Goal: Task Accomplishment & Management: Complete application form

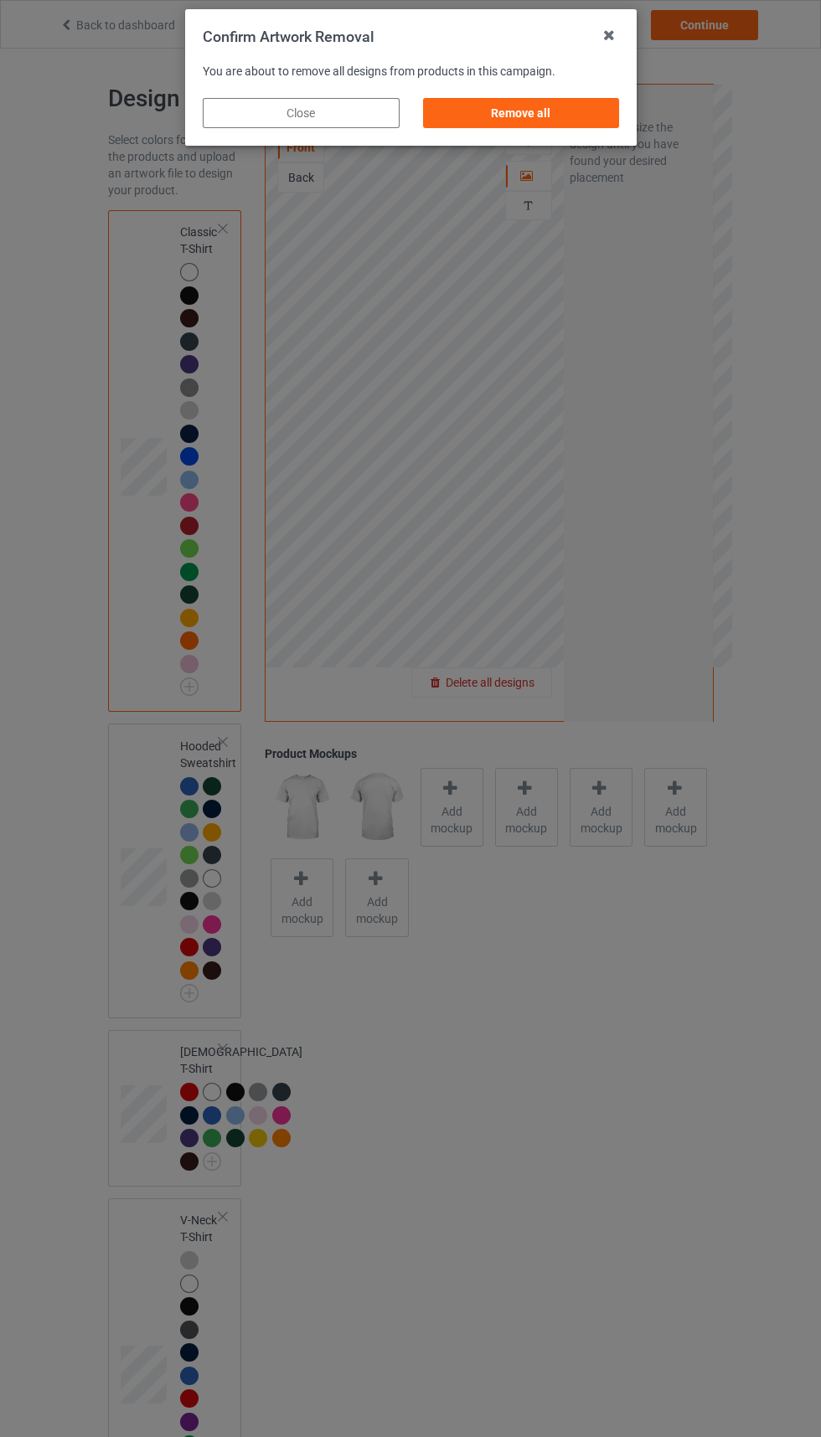
click at [549, 105] on div "Remove all" at bounding box center [520, 113] width 197 height 30
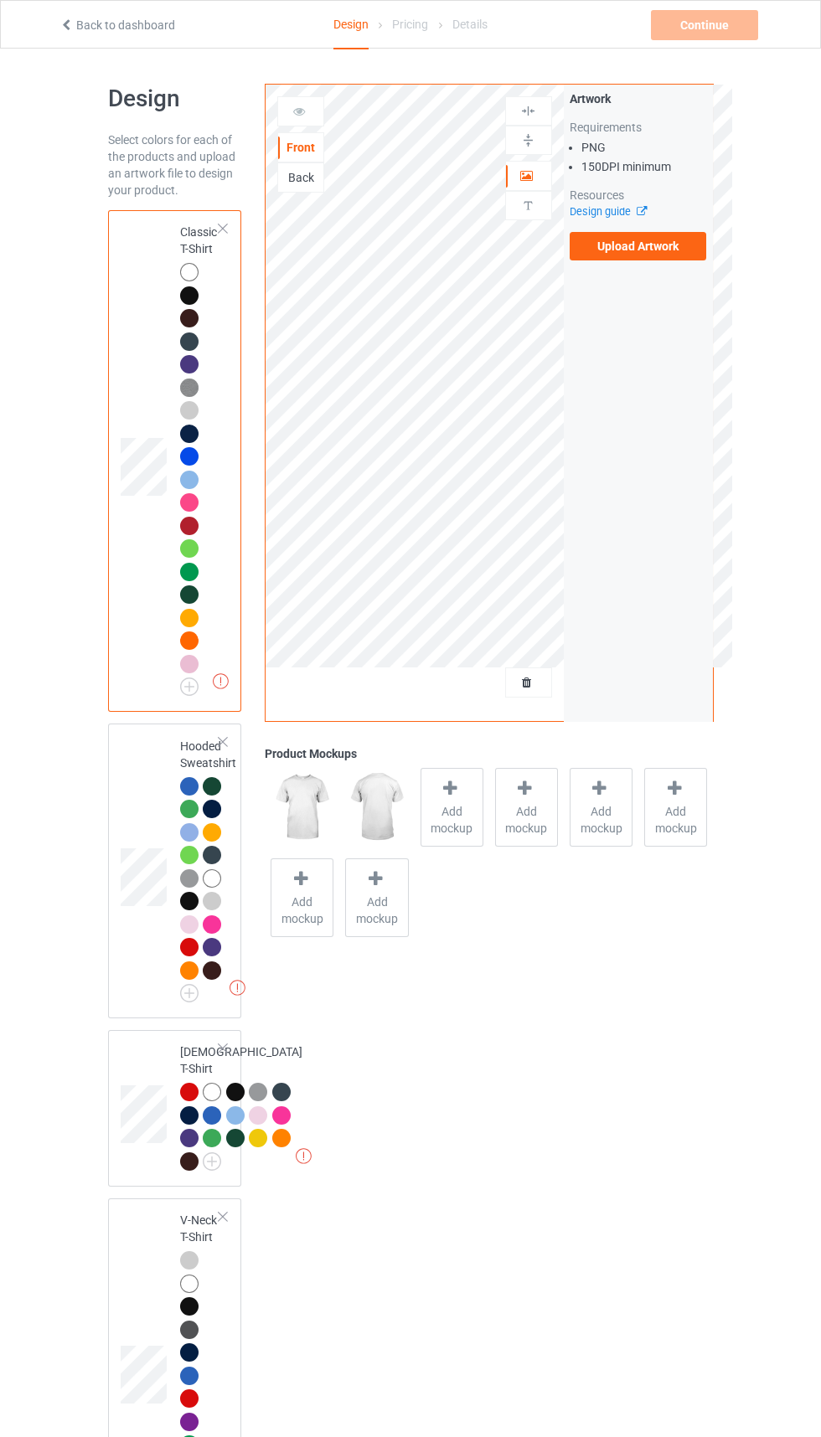
click at [669, 255] on label "Upload Artwork" at bounding box center [638, 246] width 137 height 28
click at [0, 0] on input "Upload Artwork" at bounding box center [0, 0] width 0 height 0
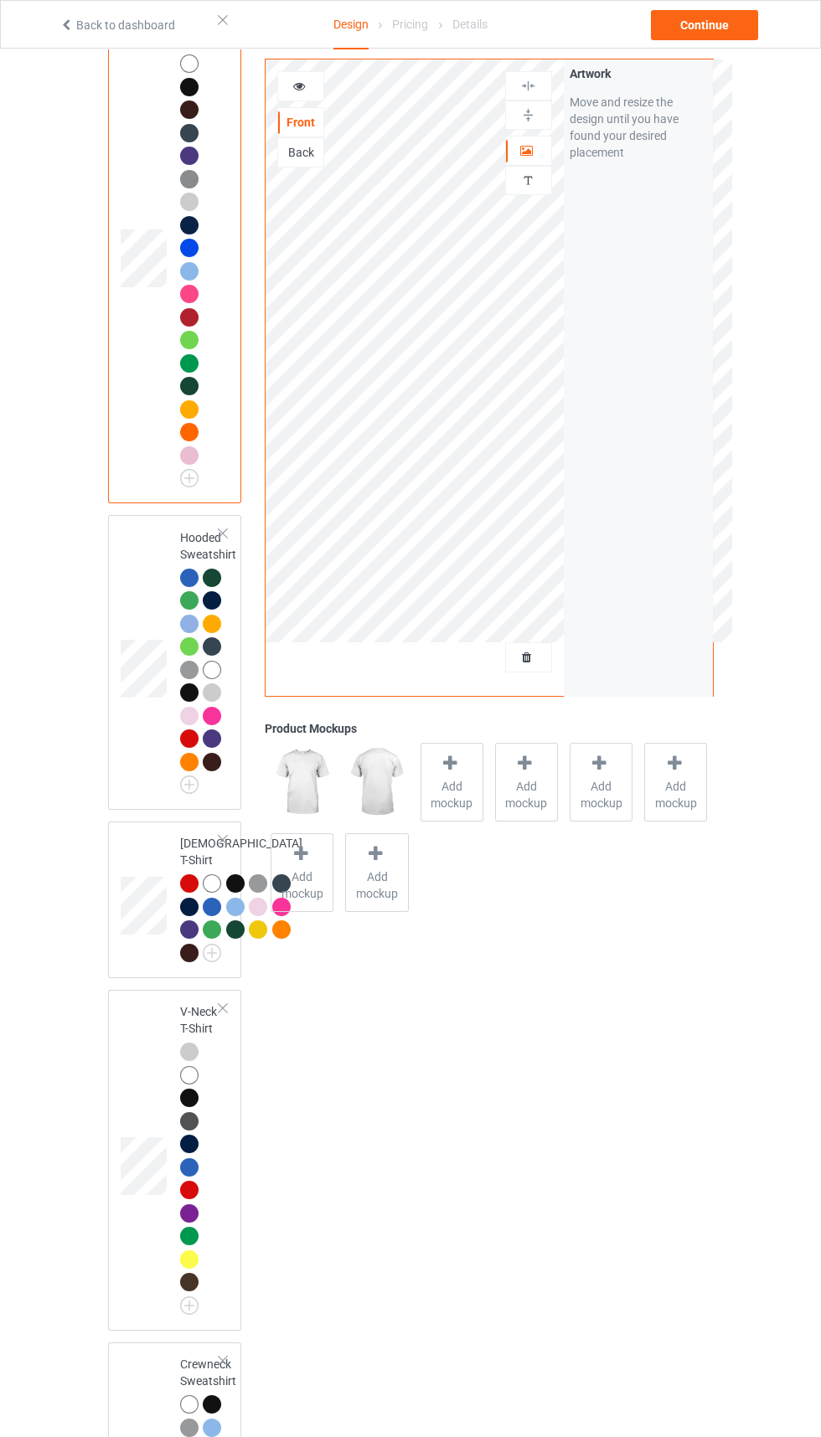
scroll to position [209, 0]
click at [113, 977] on div "[DEMOGRAPHIC_DATA] T-Shirt" at bounding box center [175, 899] width 134 height 157
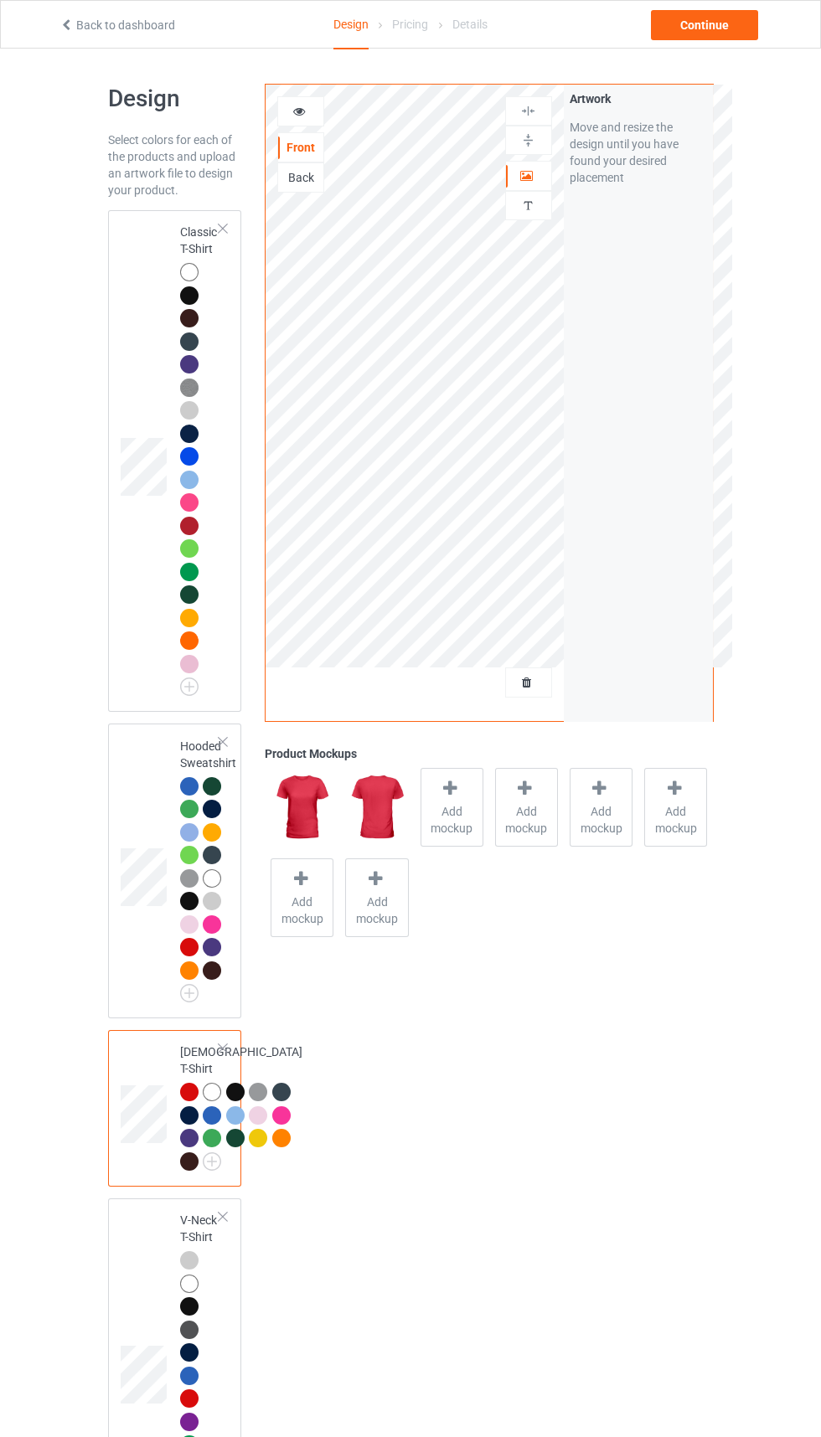
click at [121, 626] on td at bounding box center [146, 461] width 50 height 488
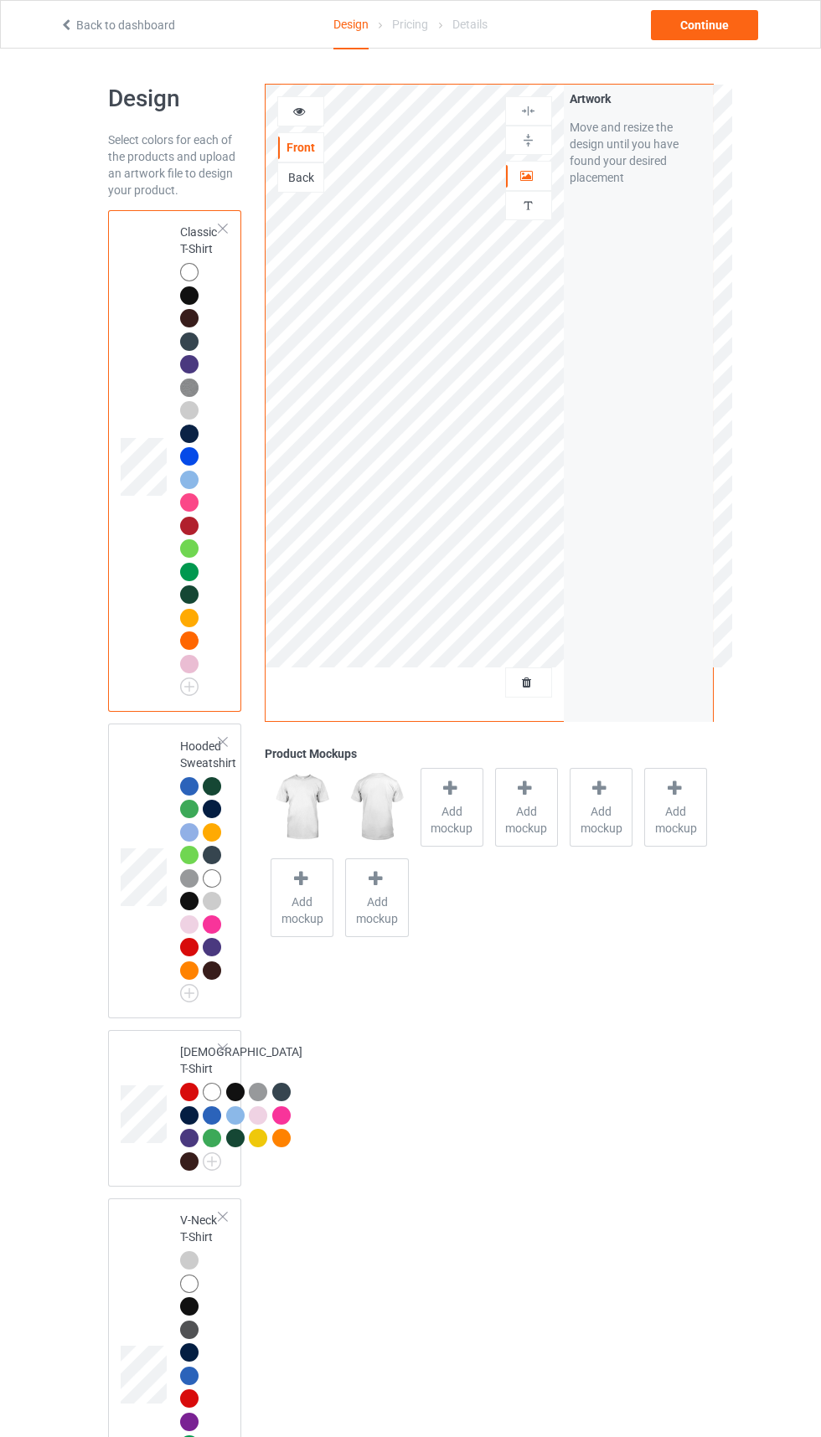
click at [303, 176] on div "Back" at bounding box center [300, 177] width 45 height 17
click at [297, 151] on div "Front" at bounding box center [300, 147] width 45 height 17
click at [709, 24] on div "Continue" at bounding box center [704, 25] width 107 height 30
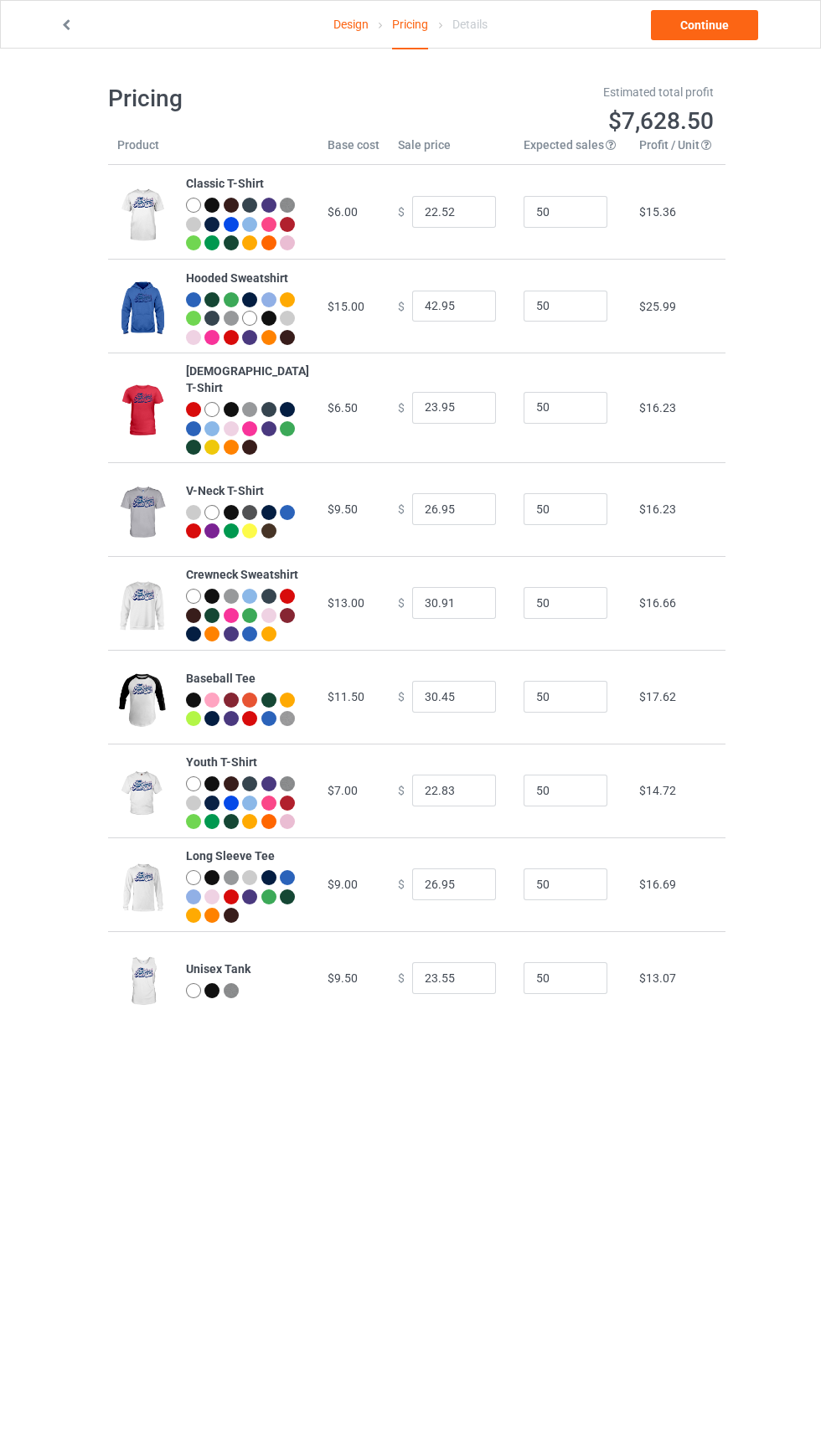
click at [201, 224] on div at bounding box center [193, 224] width 15 height 15
click at [242, 255] on div at bounding box center [251, 244] width 19 height 19
click at [280, 232] on div at bounding box center [287, 224] width 15 height 15
click at [717, 13] on link "Continue" at bounding box center [704, 25] width 107 height 30
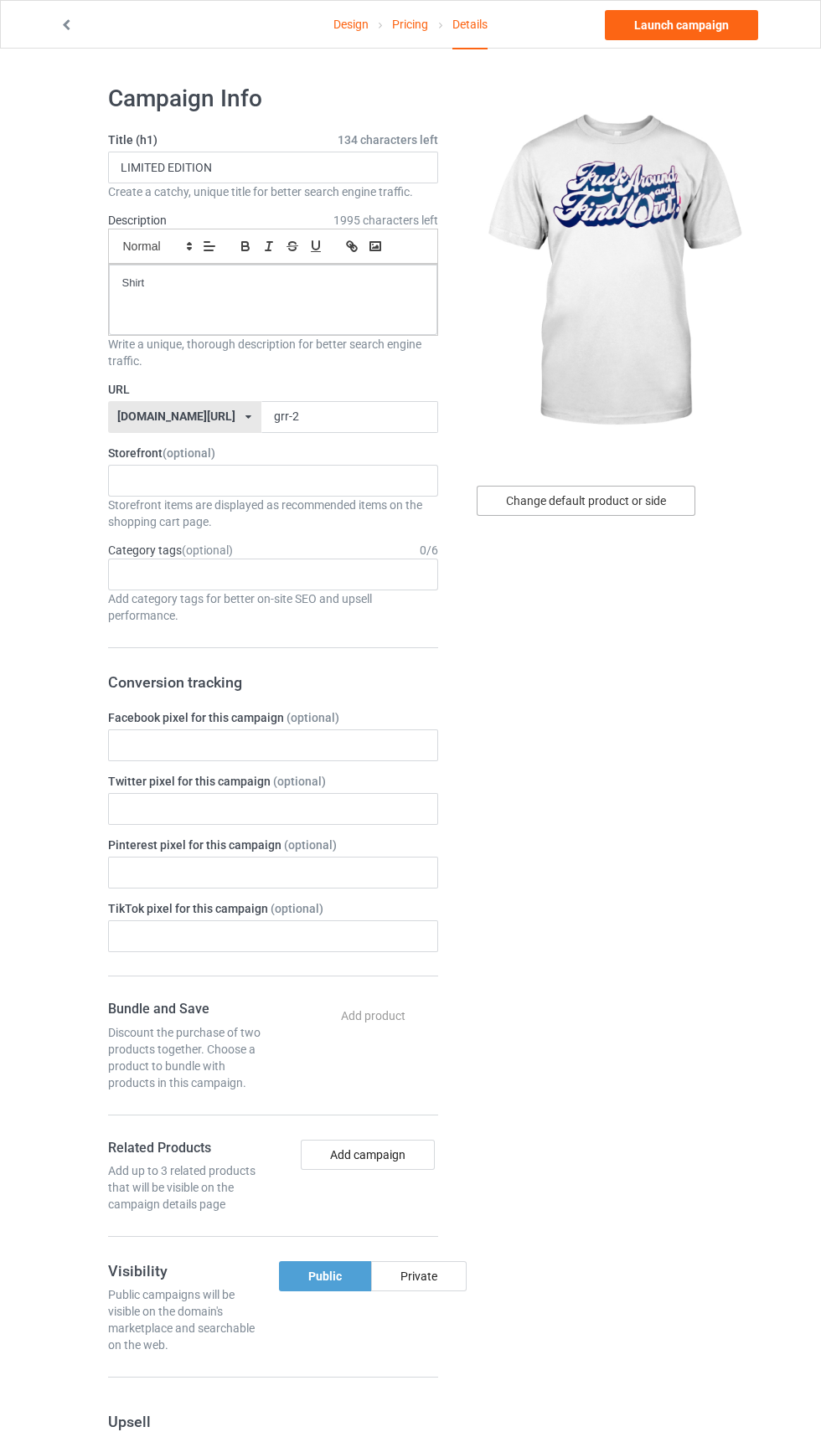
click at [625, 499] on div "Change default product or side" at bounding box center [586, 501] width 219 height 30
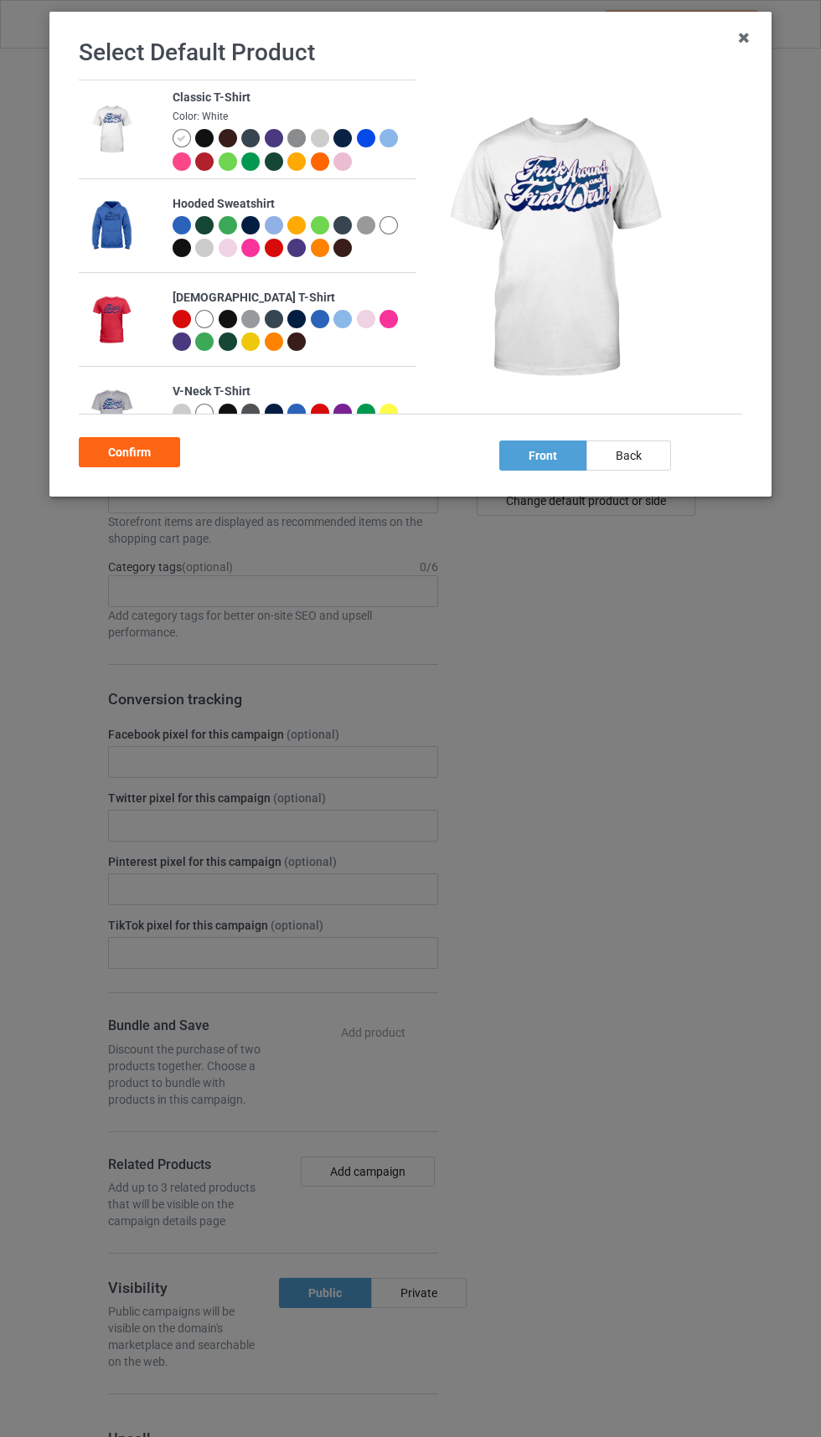
click at [193, 174] on div at bounding box center [184, 163] width 23 height 23
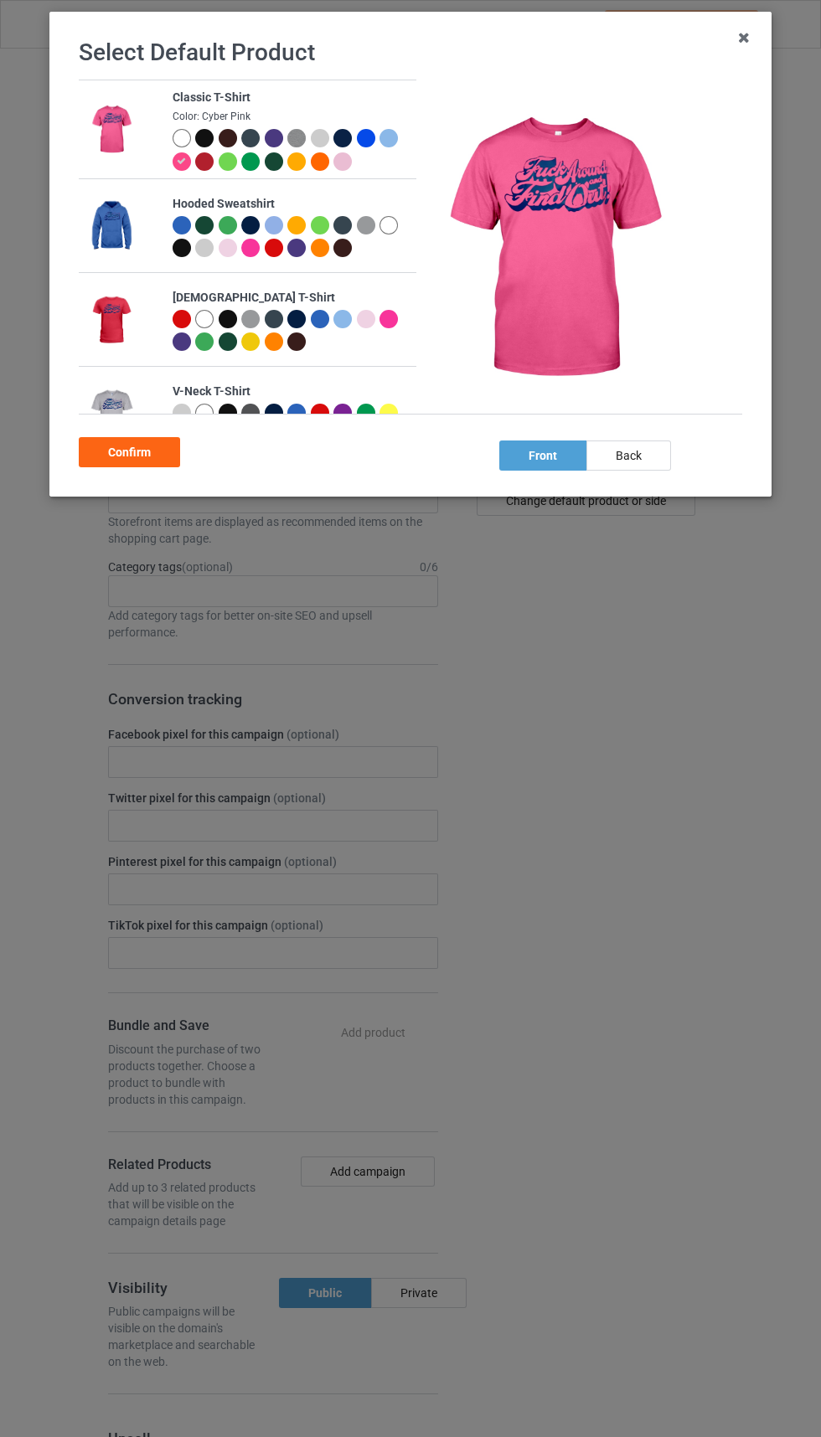
click at [207, 173] on div at bounding box center [206, 163] width 23 height 23
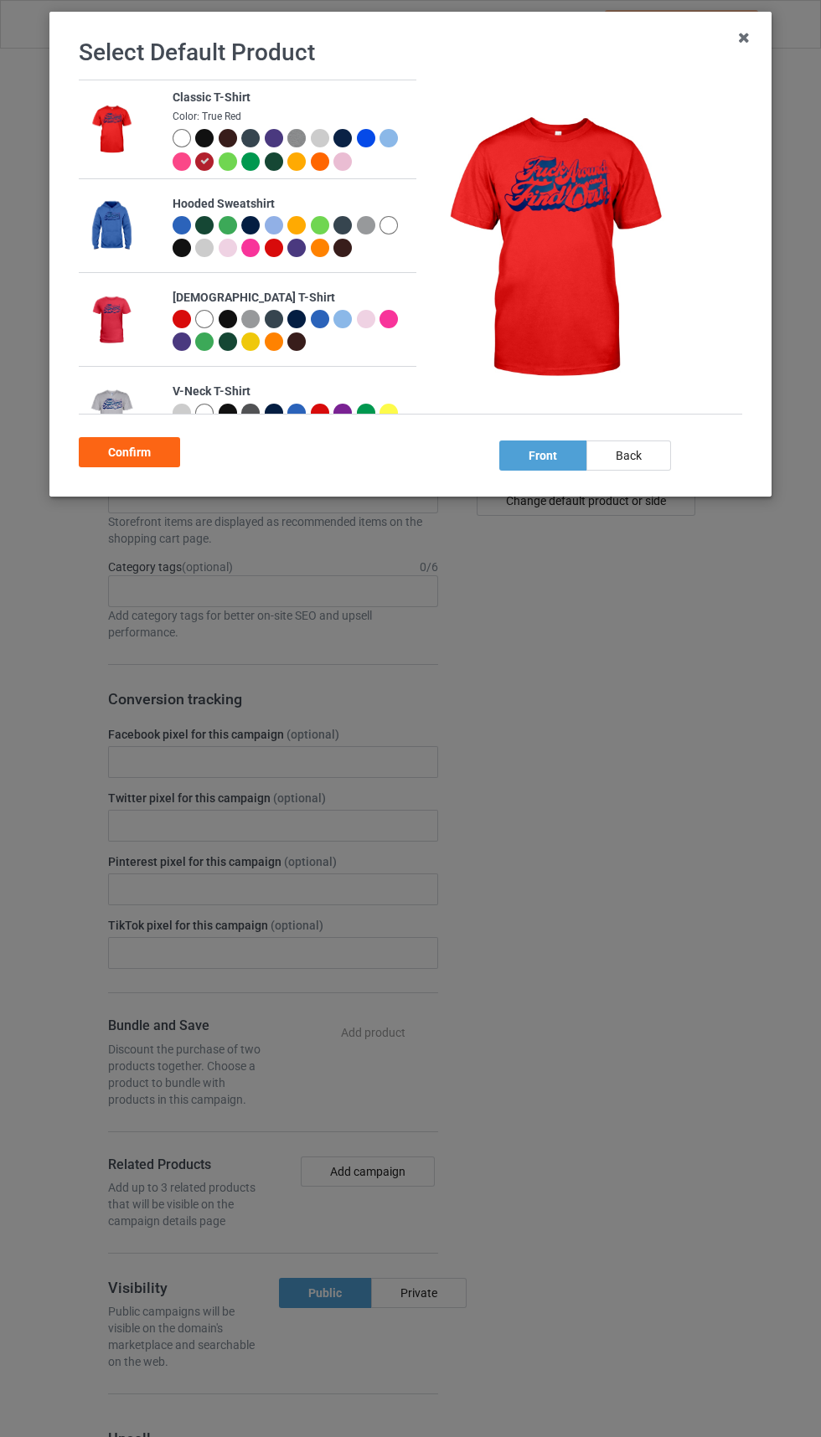
click at [146, 436] on div "Confirm" at bounding box center [410, 449] width 663 height 36
click at [142, 467] on div "Confirm" at bounding box center [129, 452] width 101 height 30
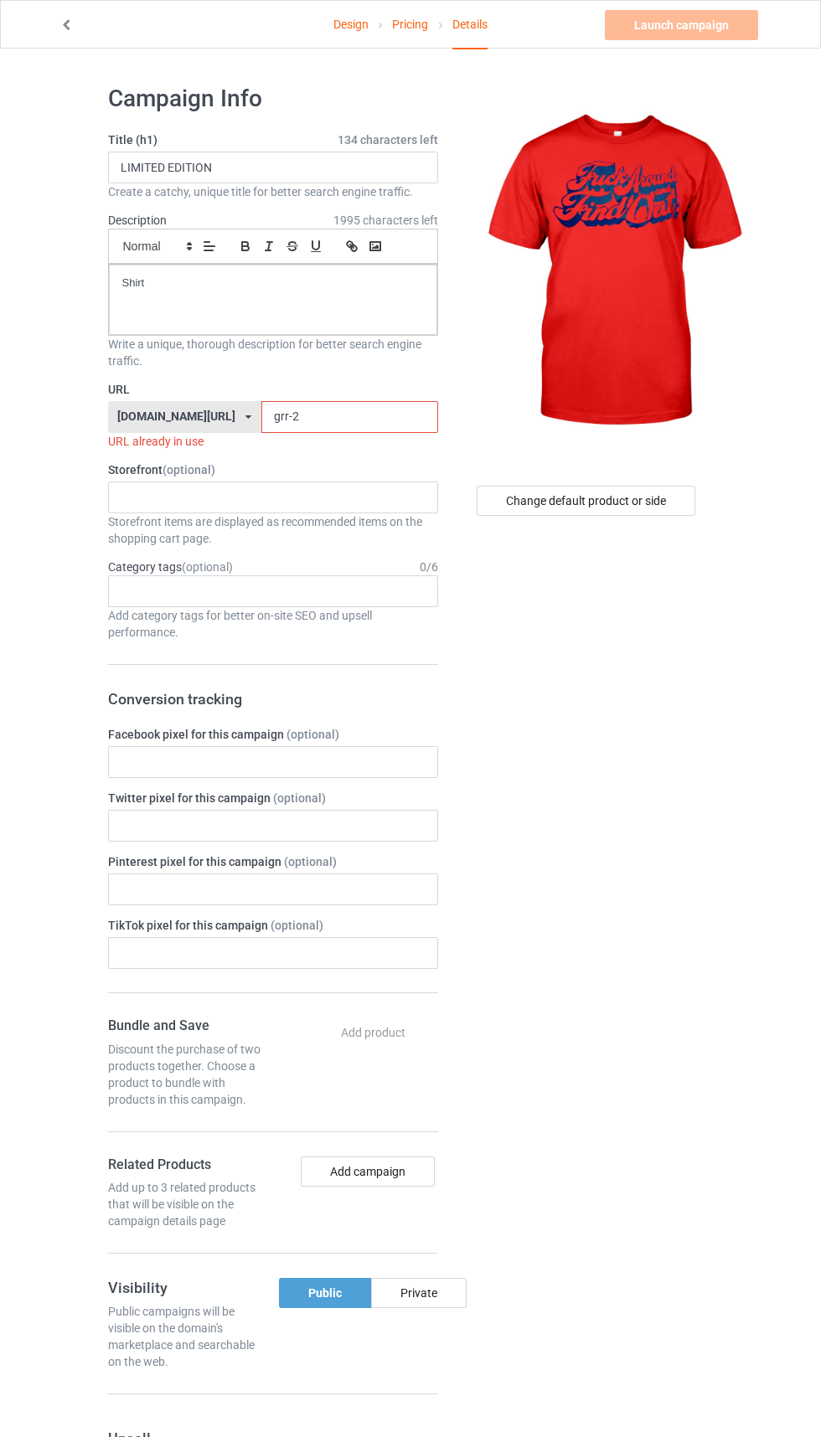
click at [339, 420] on input "grr-2" at bounding box center [349, 417] width 177 height 32
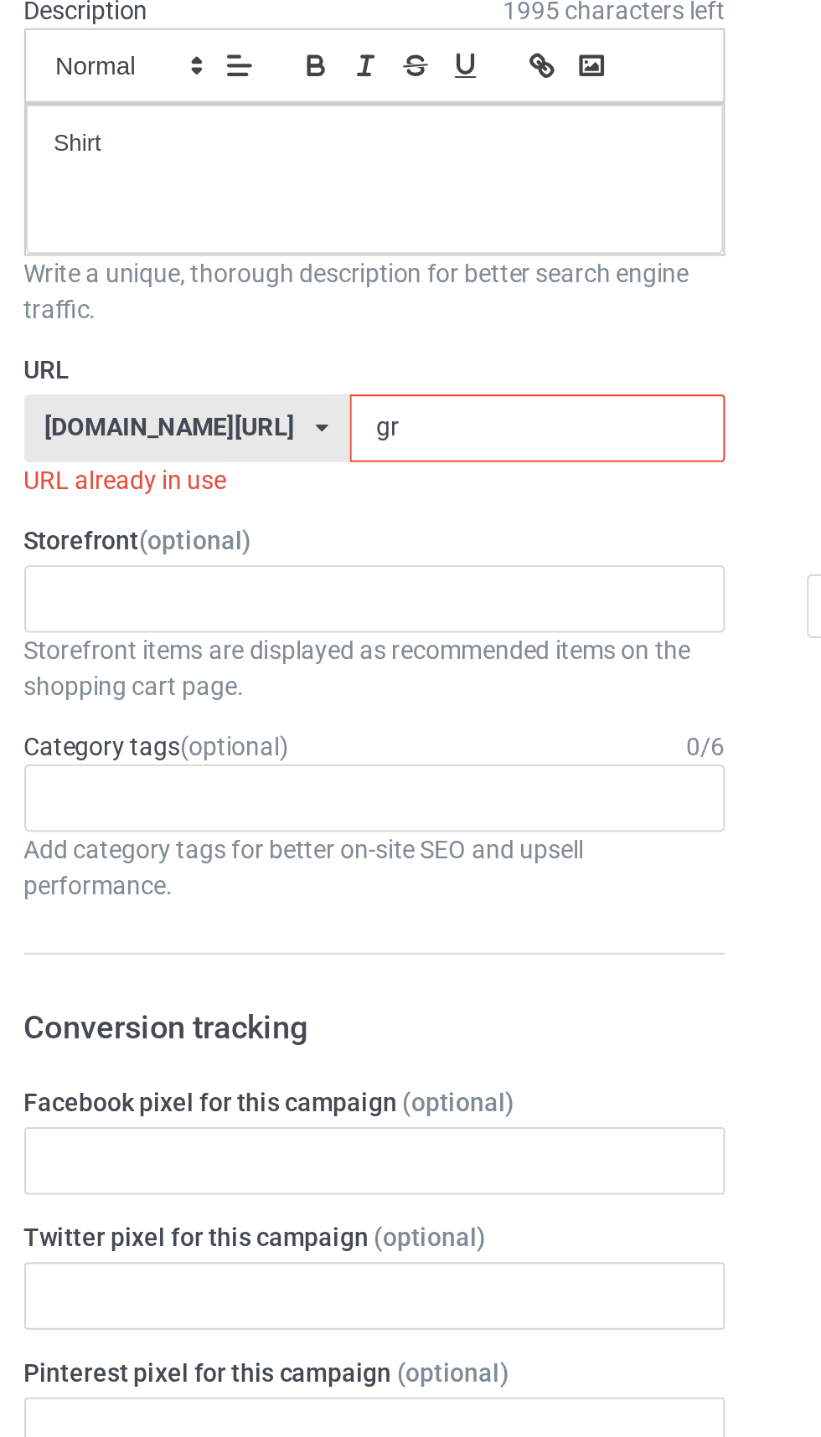
type input "g"
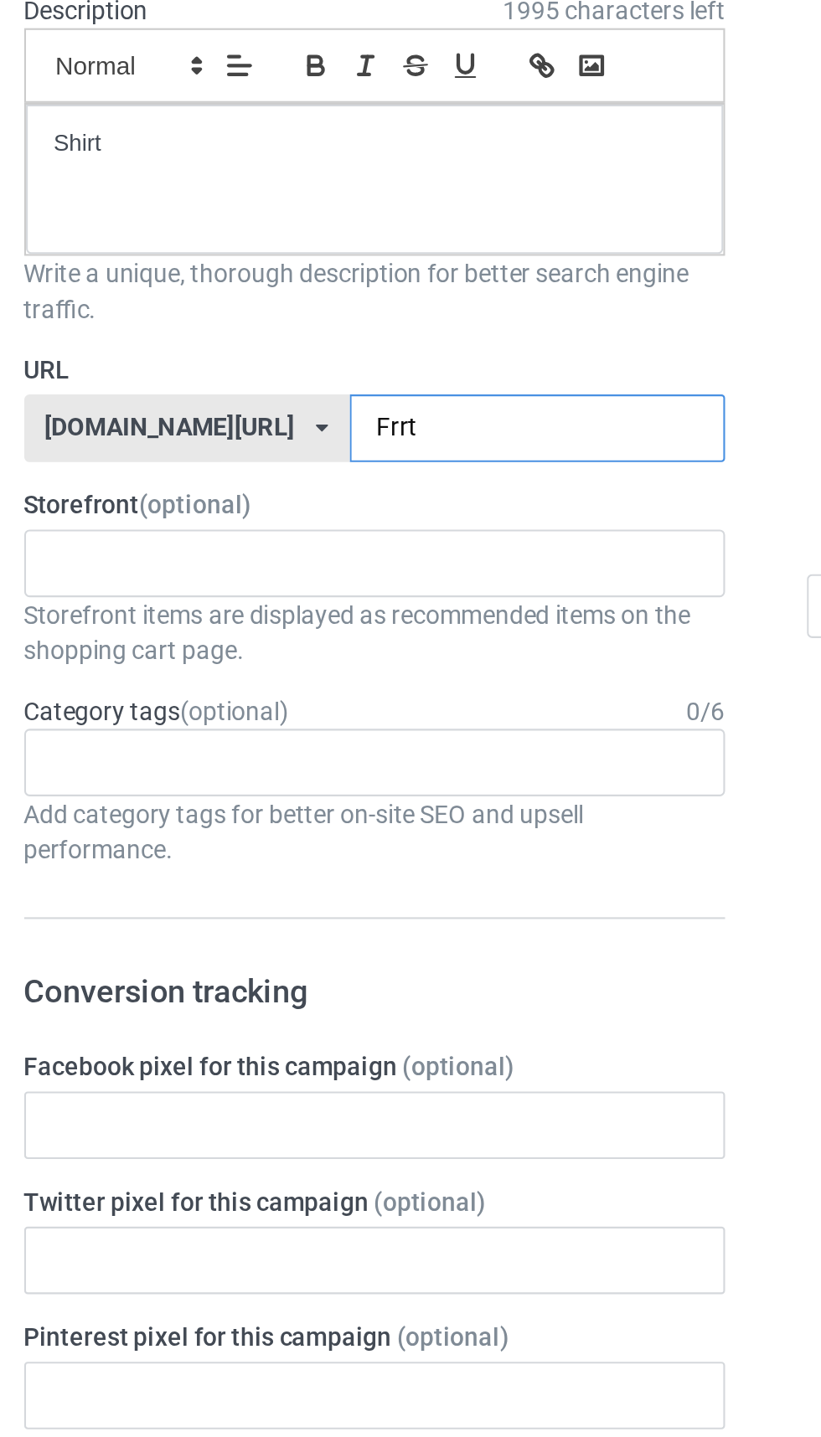
type input "Frrt3"
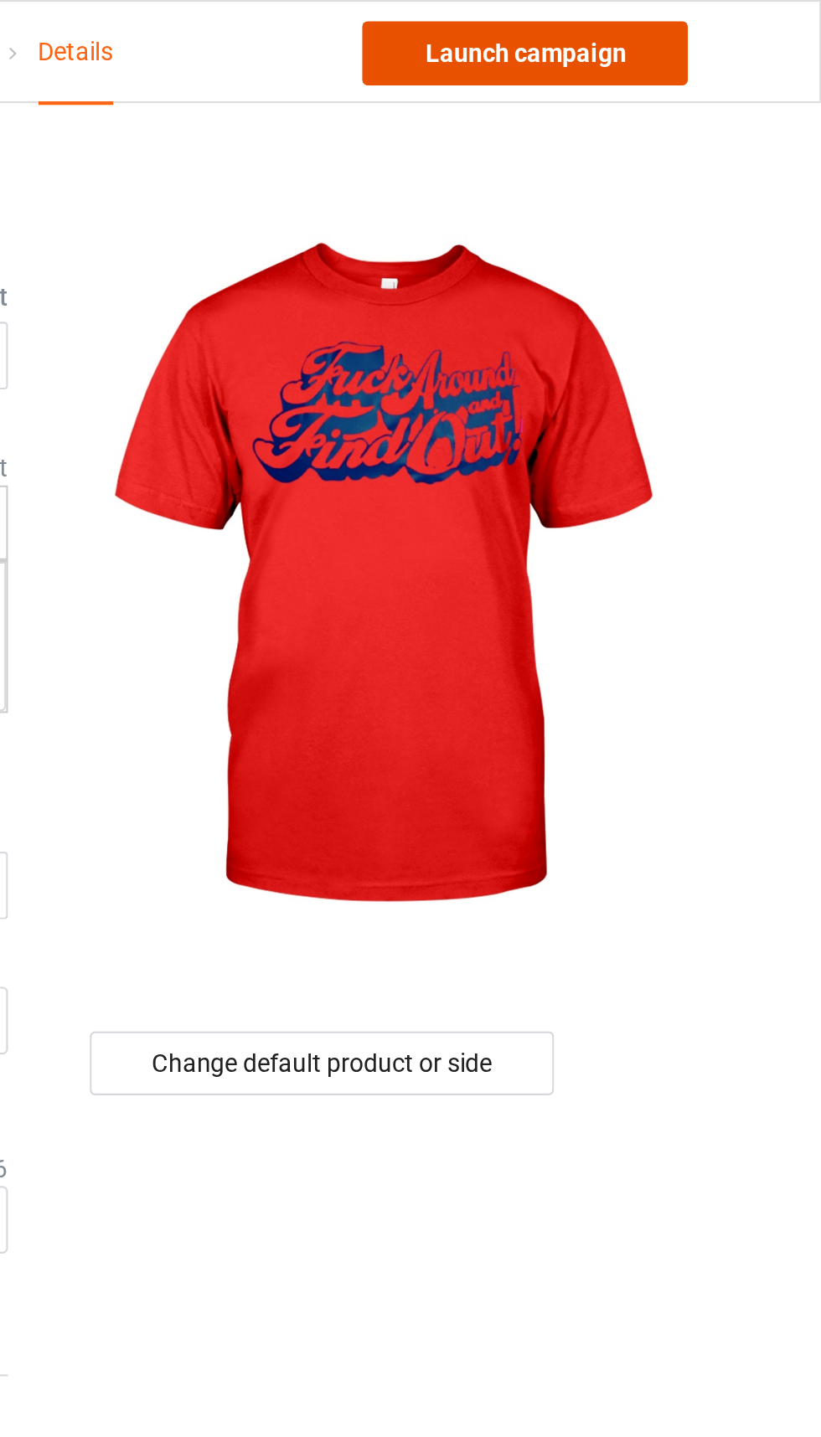
click at [716, 27] on link "Launch campaign" at bounding box center [681, 25] width 153 height 30
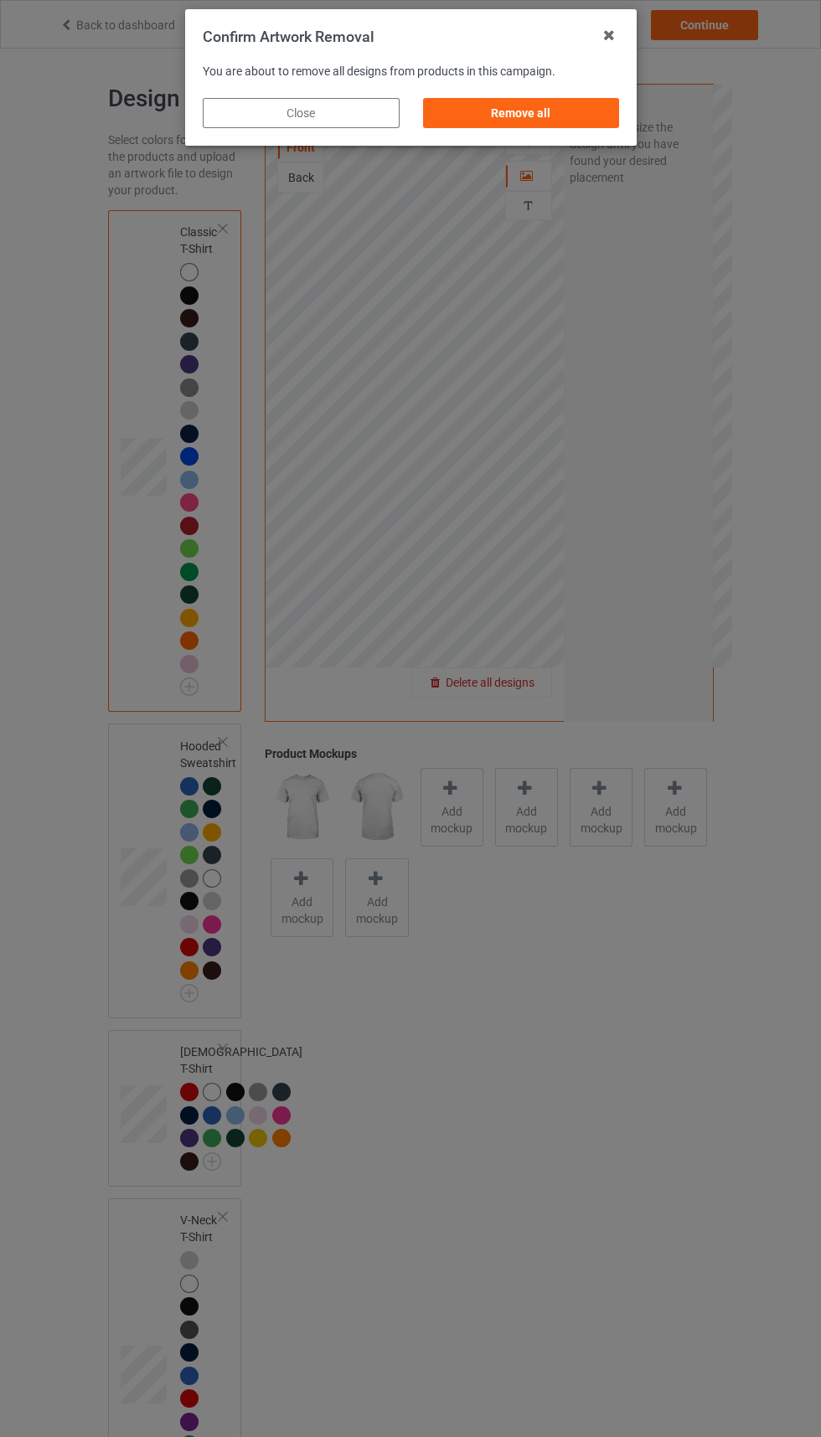
click at [562, 108] on div "Remove all" at bounding box center [520, 113] width 197 height 30
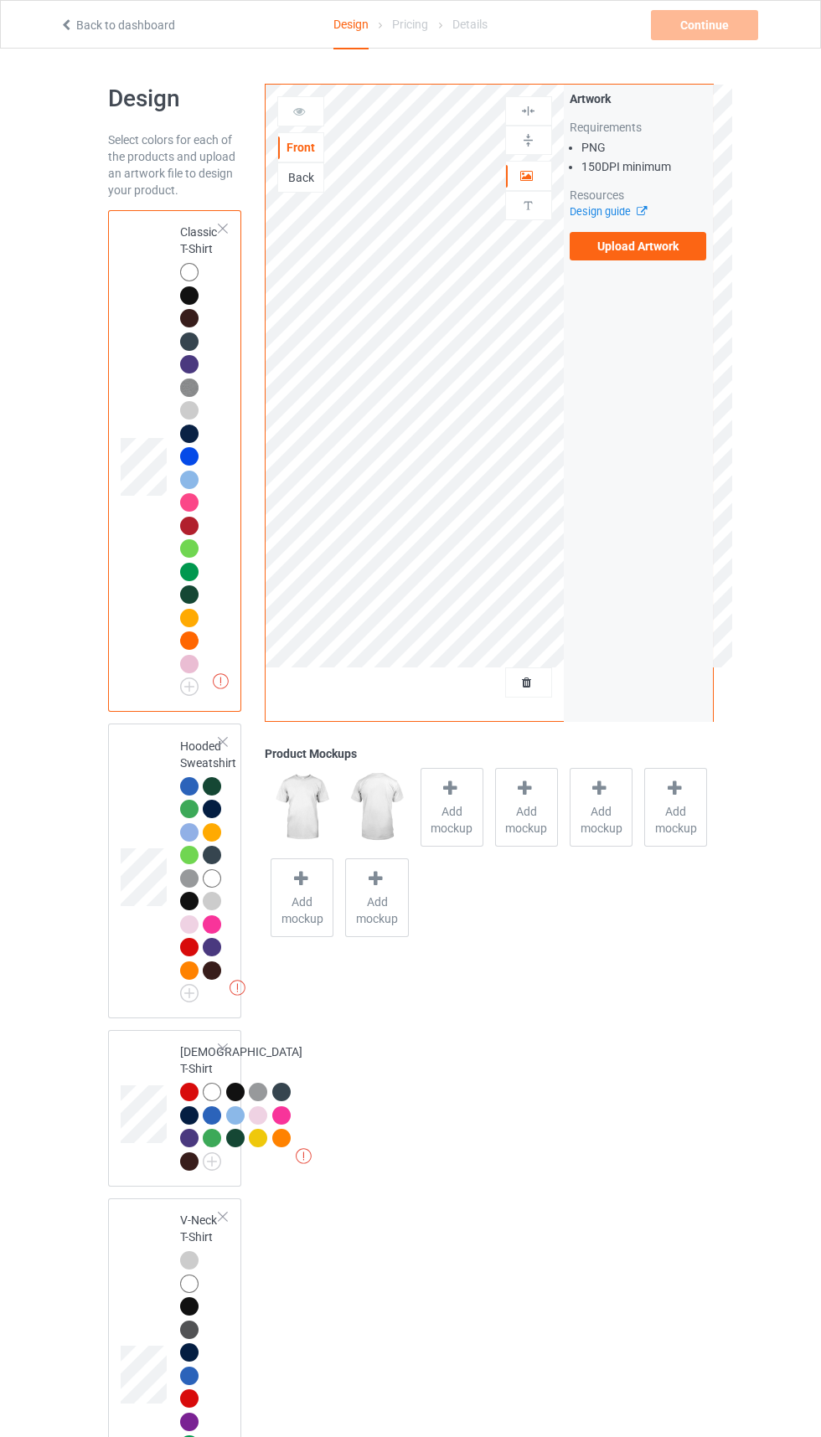
click at [673, 250] on label "Upload Artwork" at bounding box center [638, 246] width 137 height 28
click at [0, 0] on input "Upload Artwork" at bounding box center [0, 0] width 0 height 0
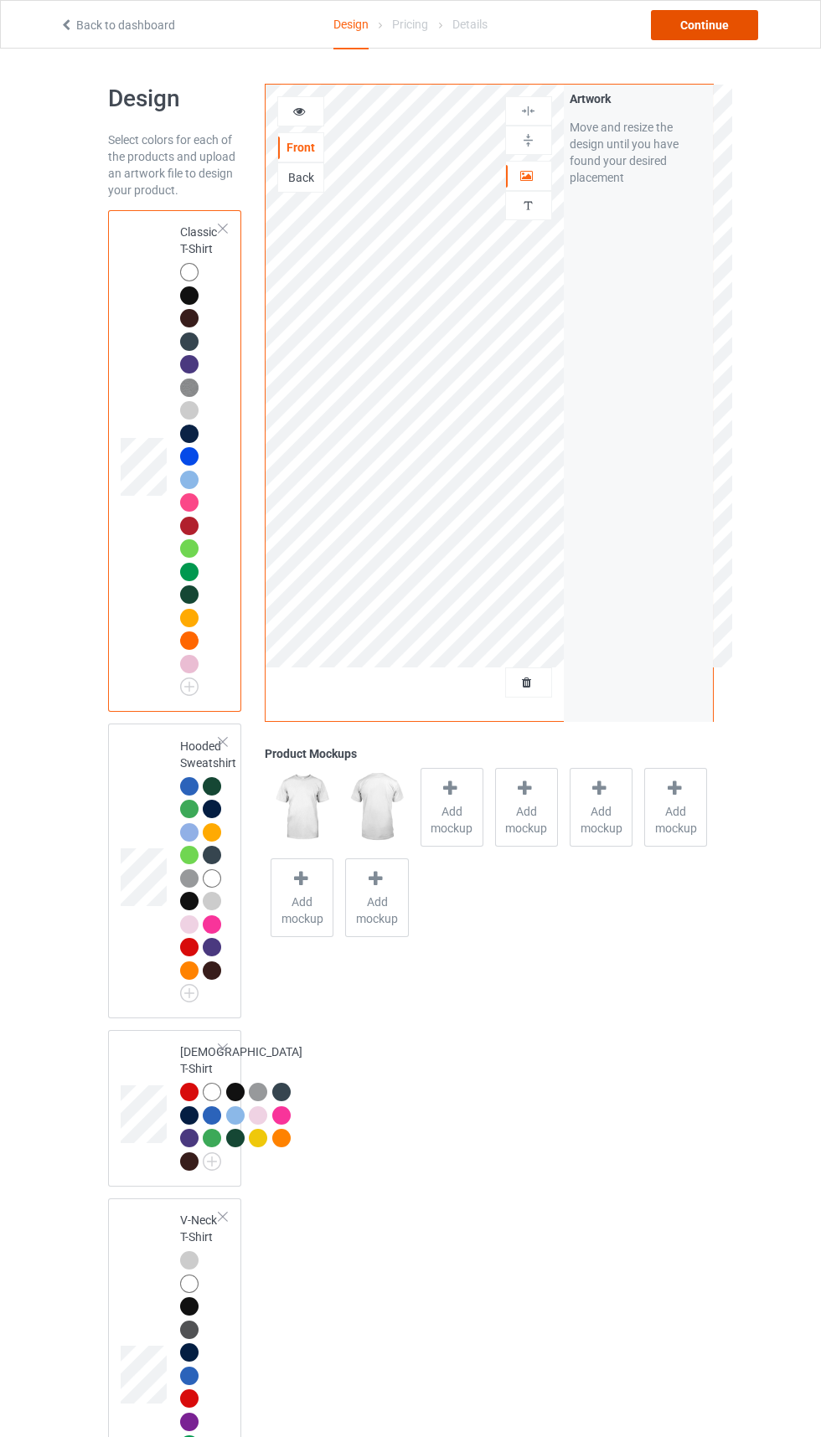
click at [707, 32] on div "Continue" at bounding box center [704, 25] width 107 height 30
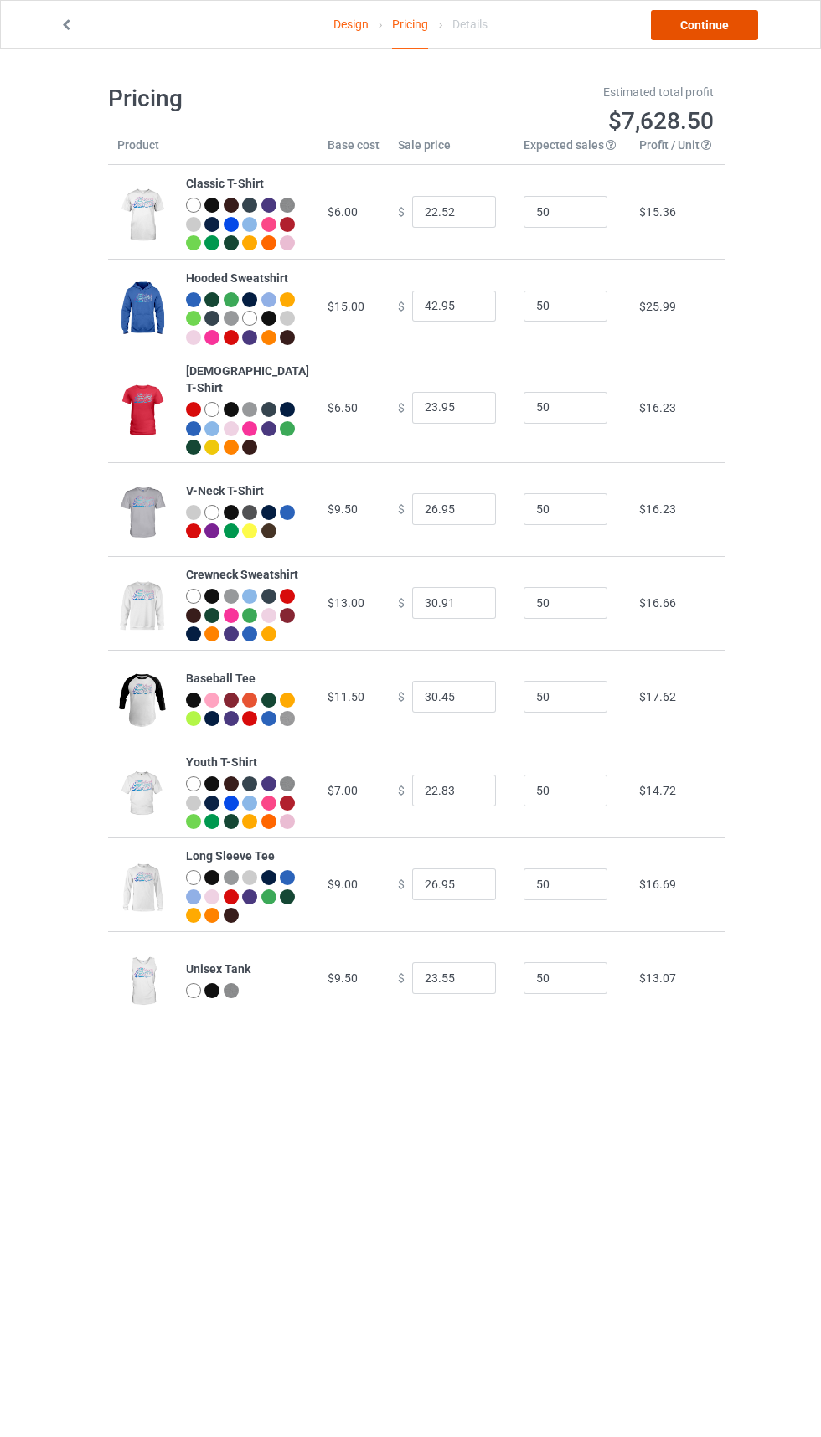
click at [714, 34] on link "Continue" at bounding box center [704, 25] width 107 height 30
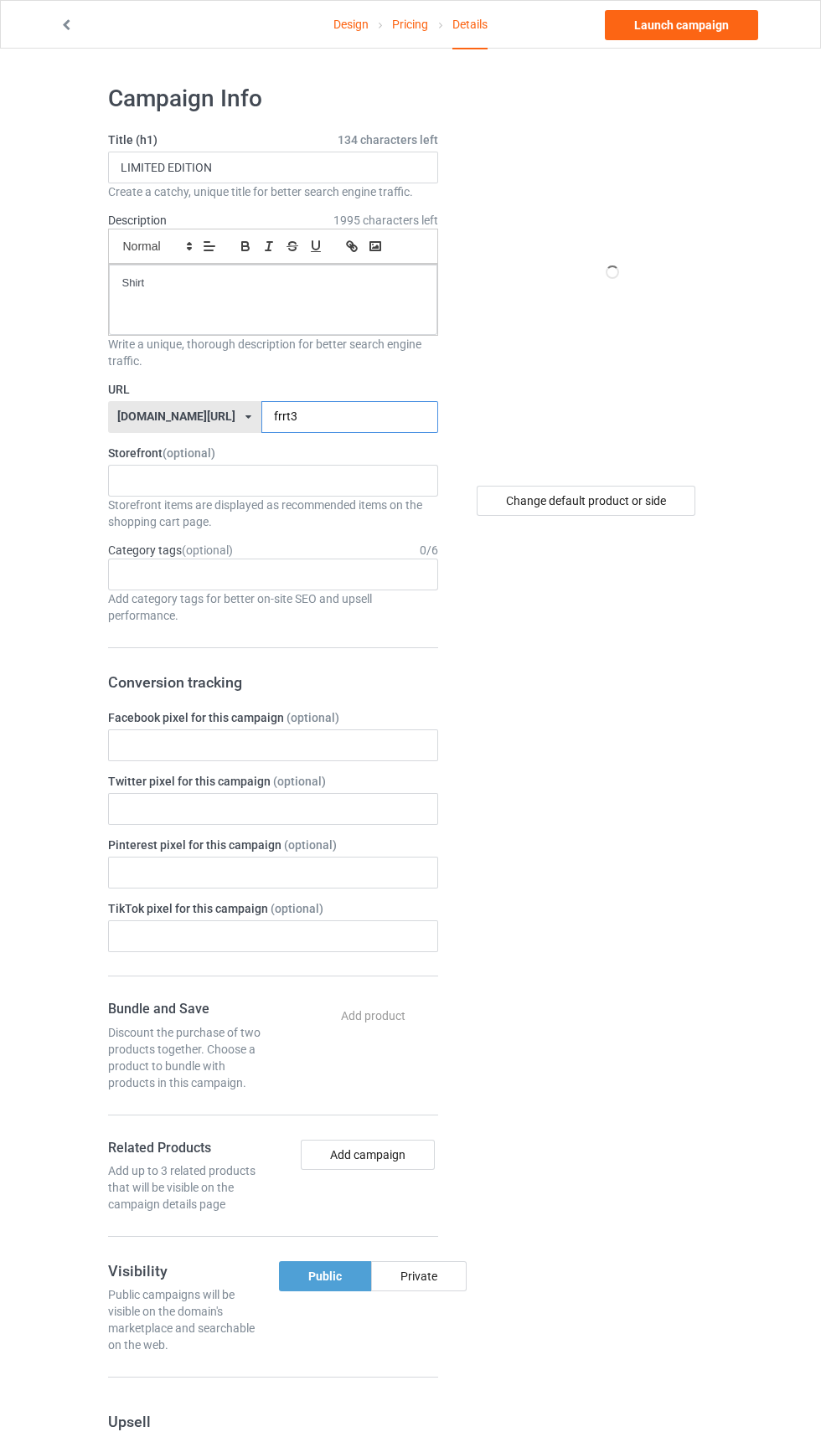
click at [348, 417] on input "frrt3" at bounding box center [349, 417] width 177 height 32
click at [339, 415] on input "frrt3" at bounding box center [349, 417] width 177 height 32
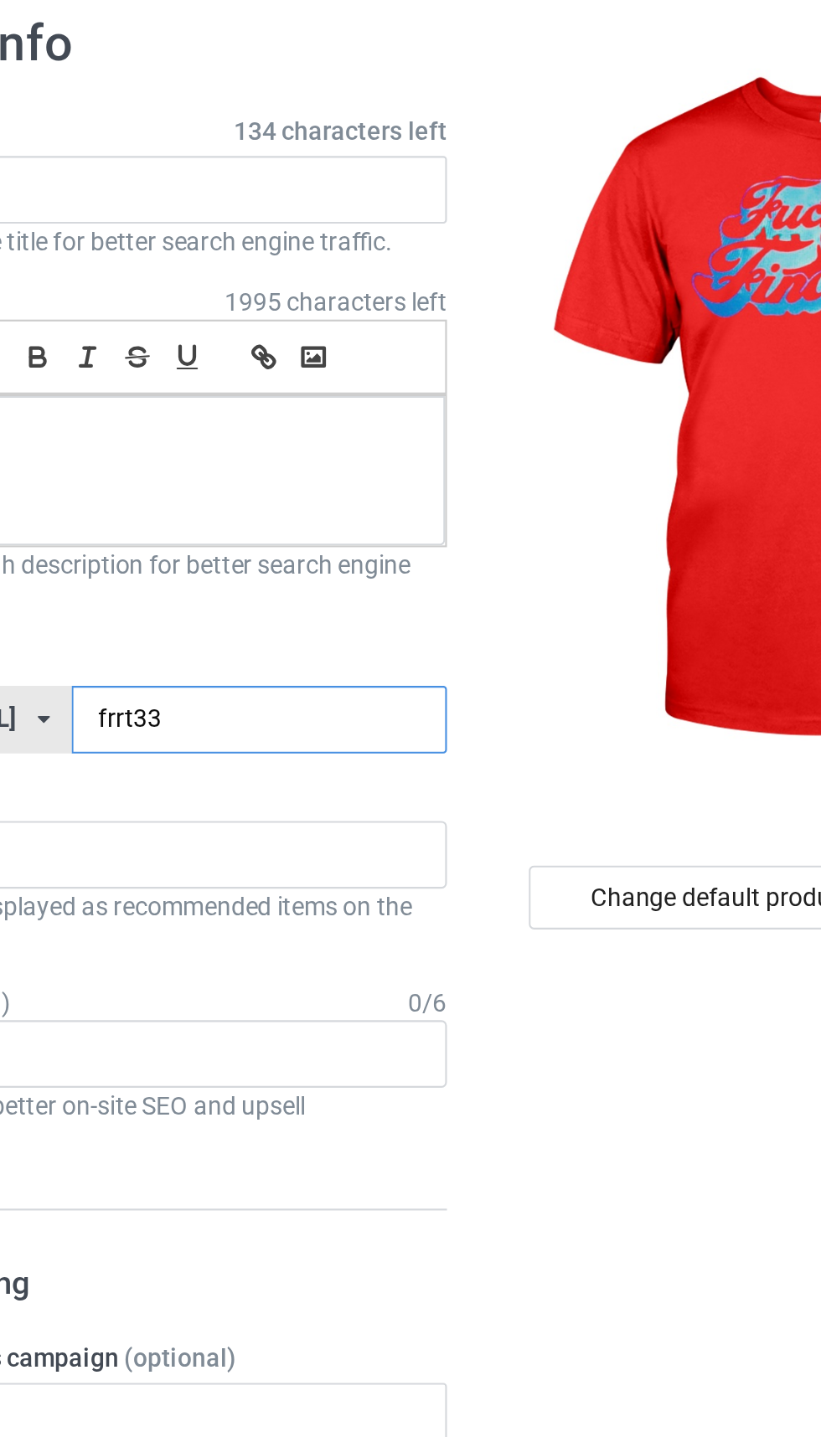
type input "frrt33"
